Goal: Information Seeking & Learning: Learn about a topic

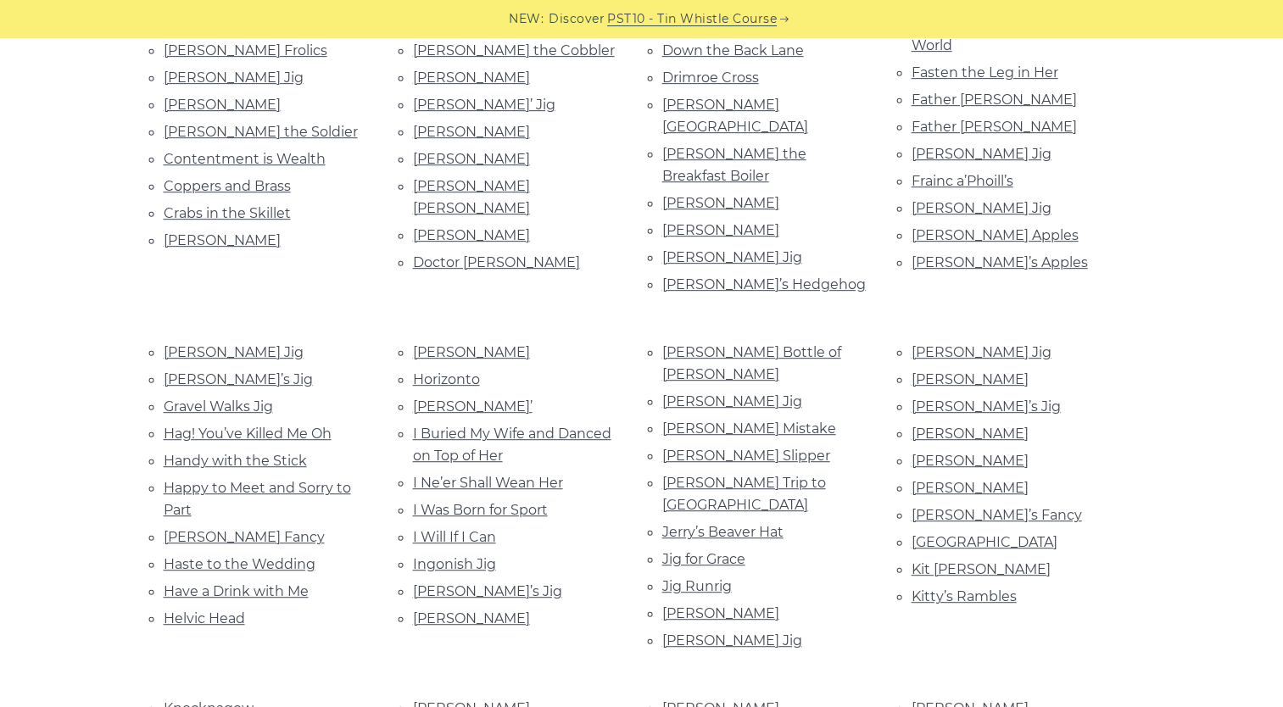
scroll to position [814, 0]
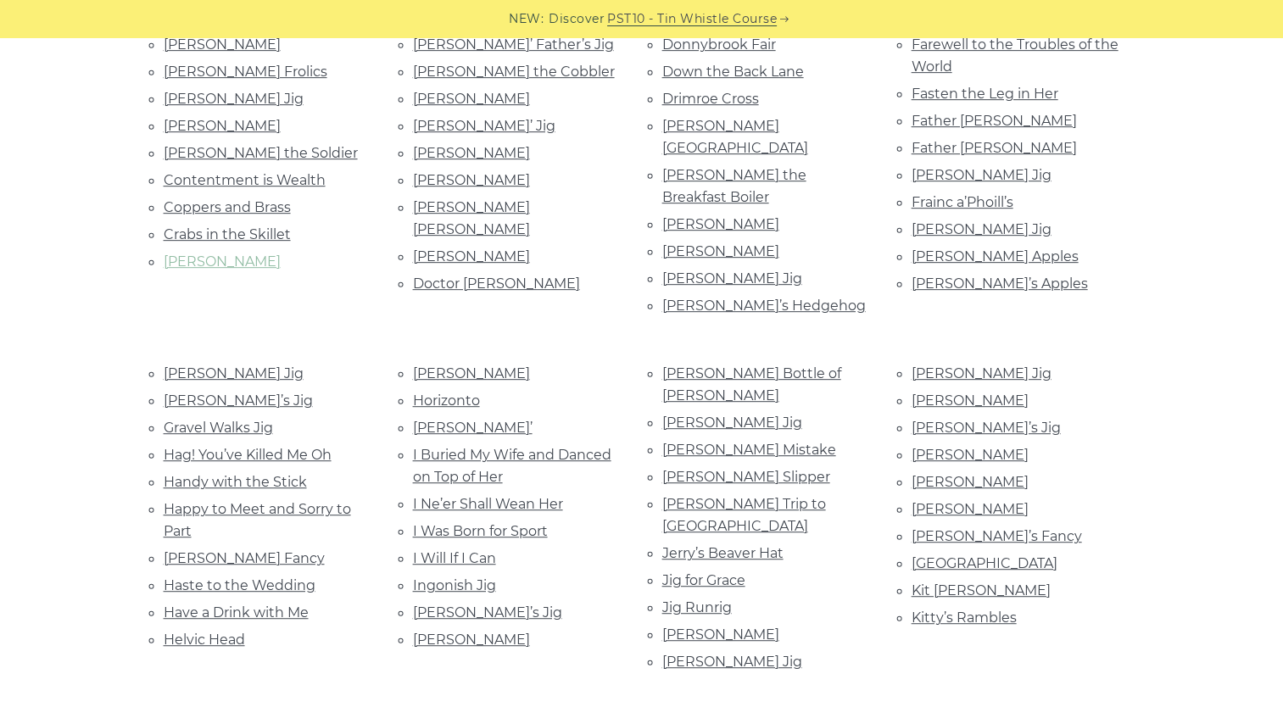
click at [176, 254] on link "Cronin’s" at bounding box center [222, 262] width 117 height 16
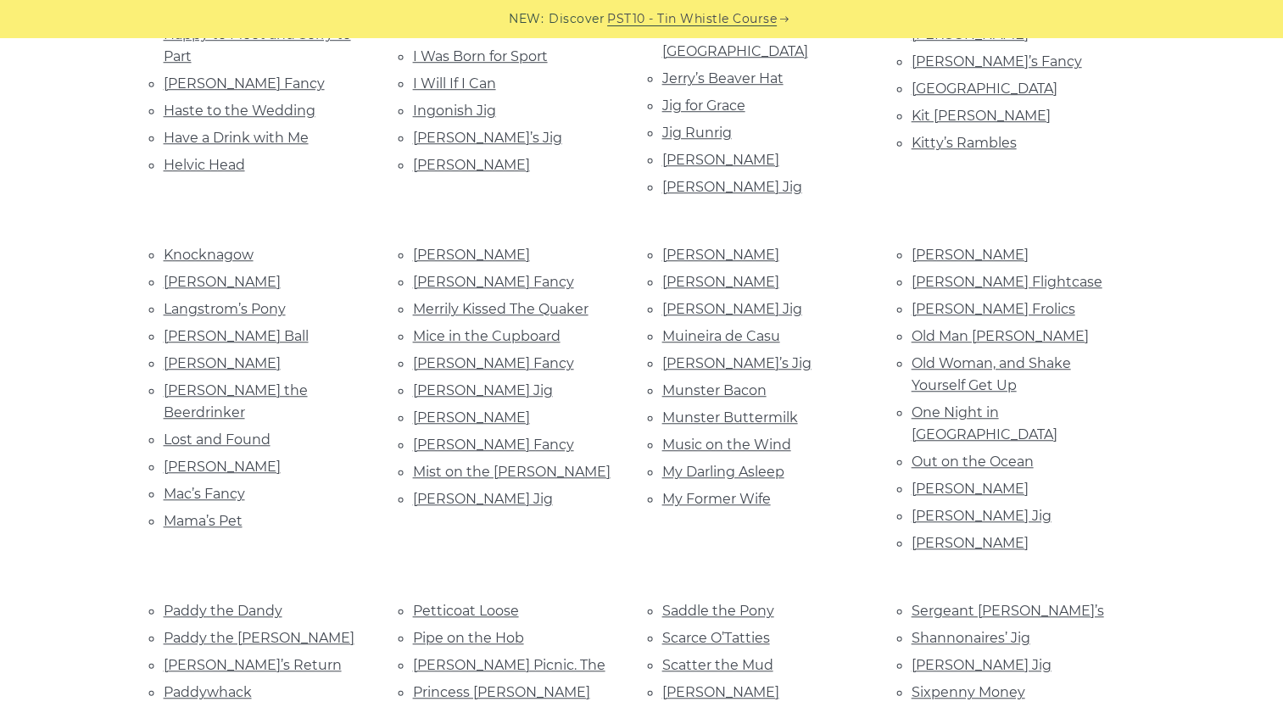
scroll to position [1323, 0]
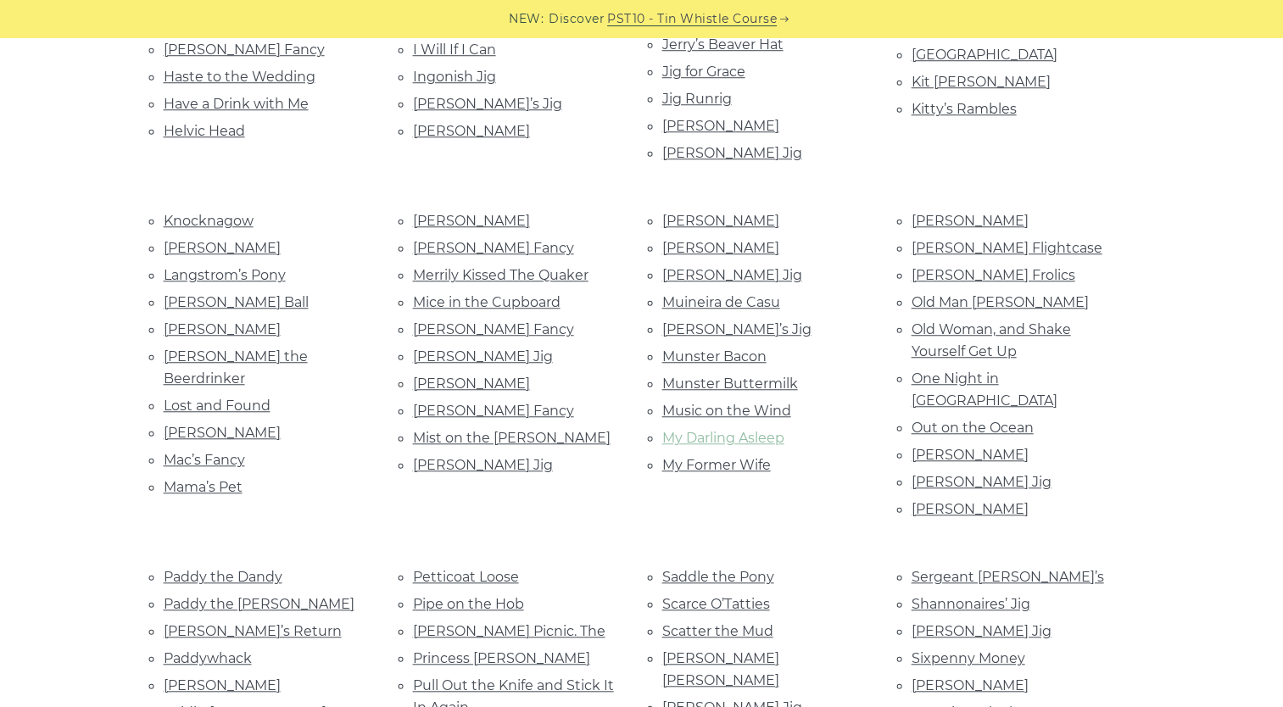
click at [695, 430] on link "My Darling Asleep" at bounding box center [723, 438] width 122 height 16
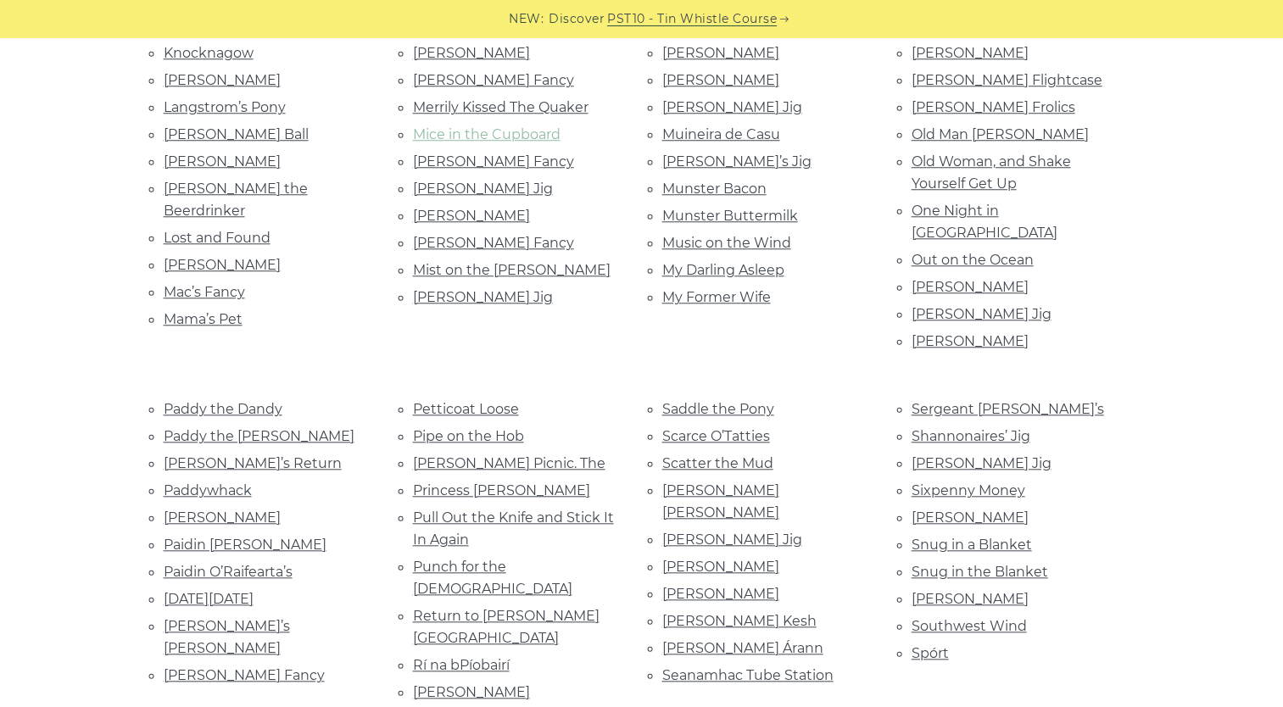
scroll to position [1492, 0]
click at [696, 399] on link "Saddle the Pony" at bounding box center [718, 407] width 112 height 16
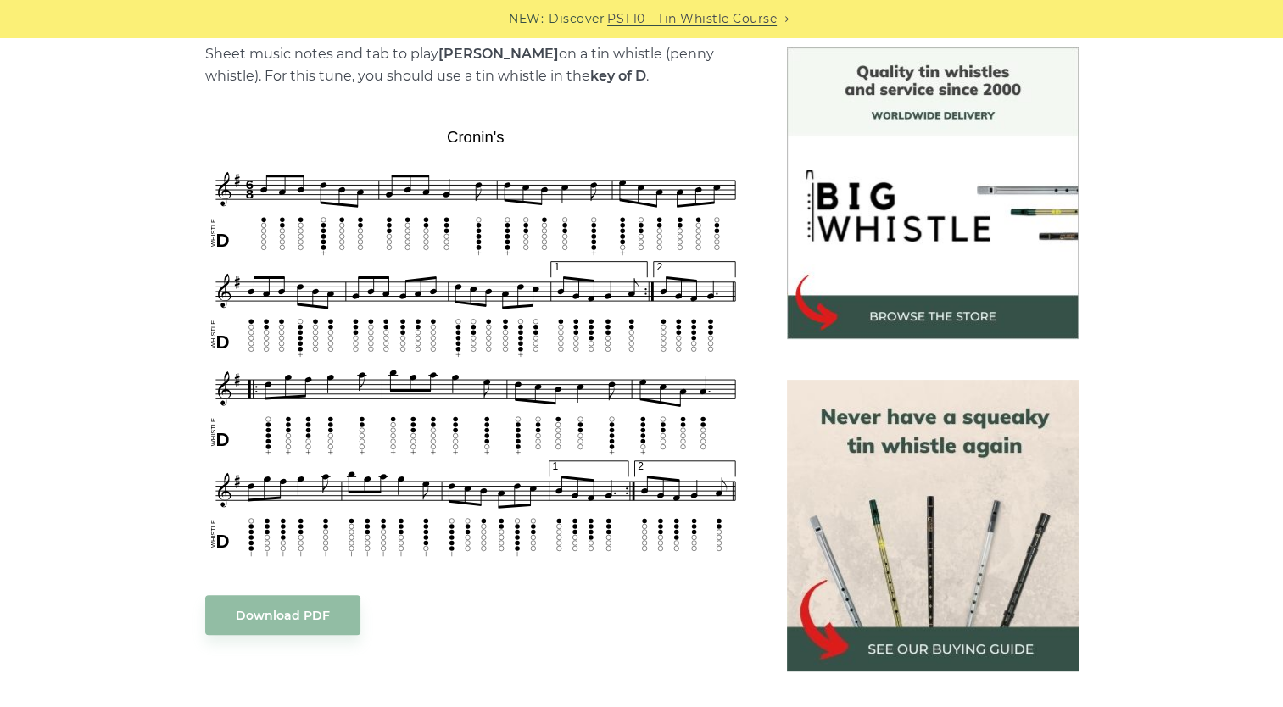
scroll to position [441, 0]
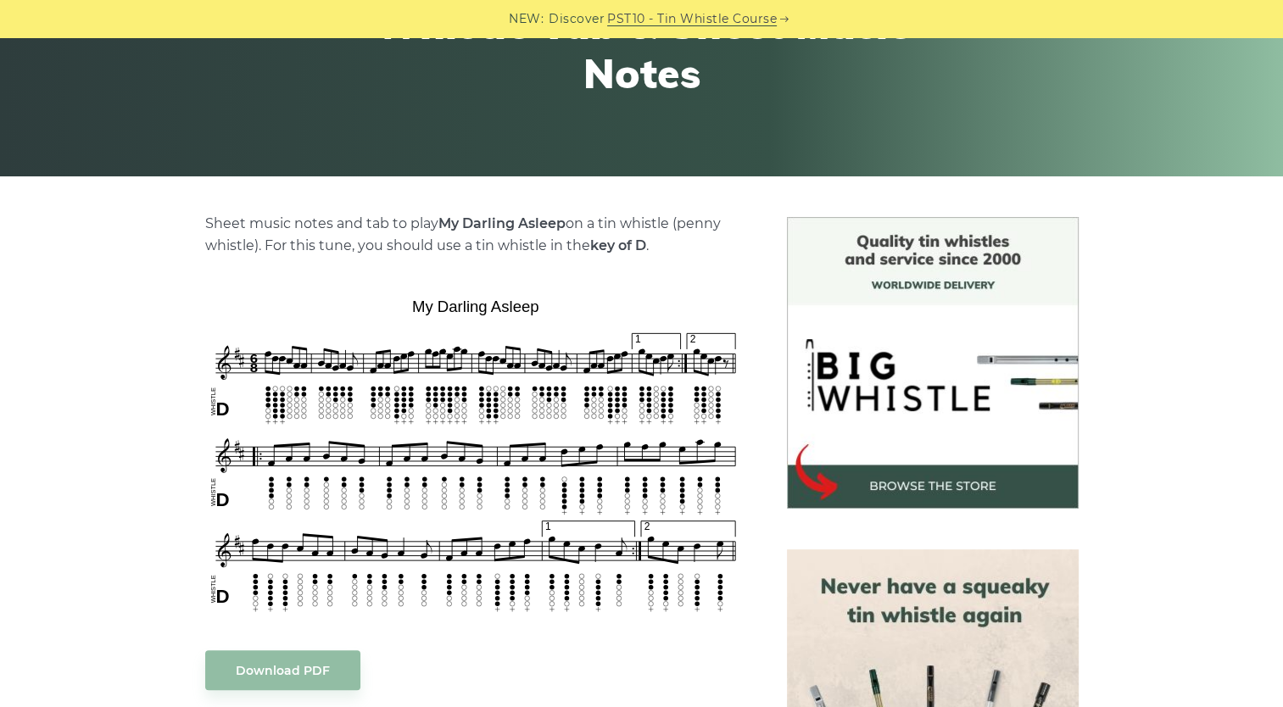
scroll to position [271, 0]
